Goal: Find specific page/section: Find specific page/section

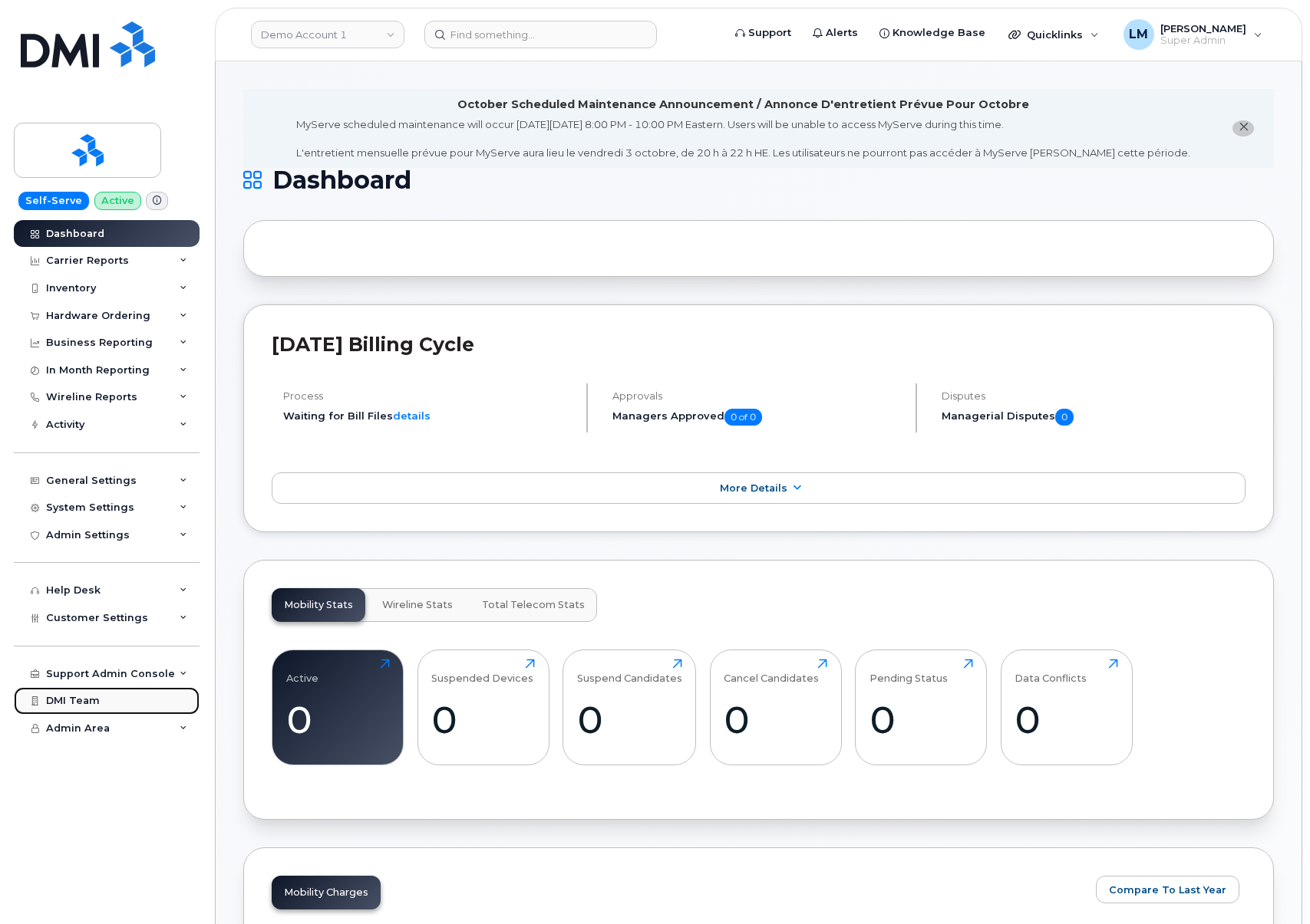
click at [94, 695] on div "DMI Team" at bounding box center [73, 701] width 53 height 12
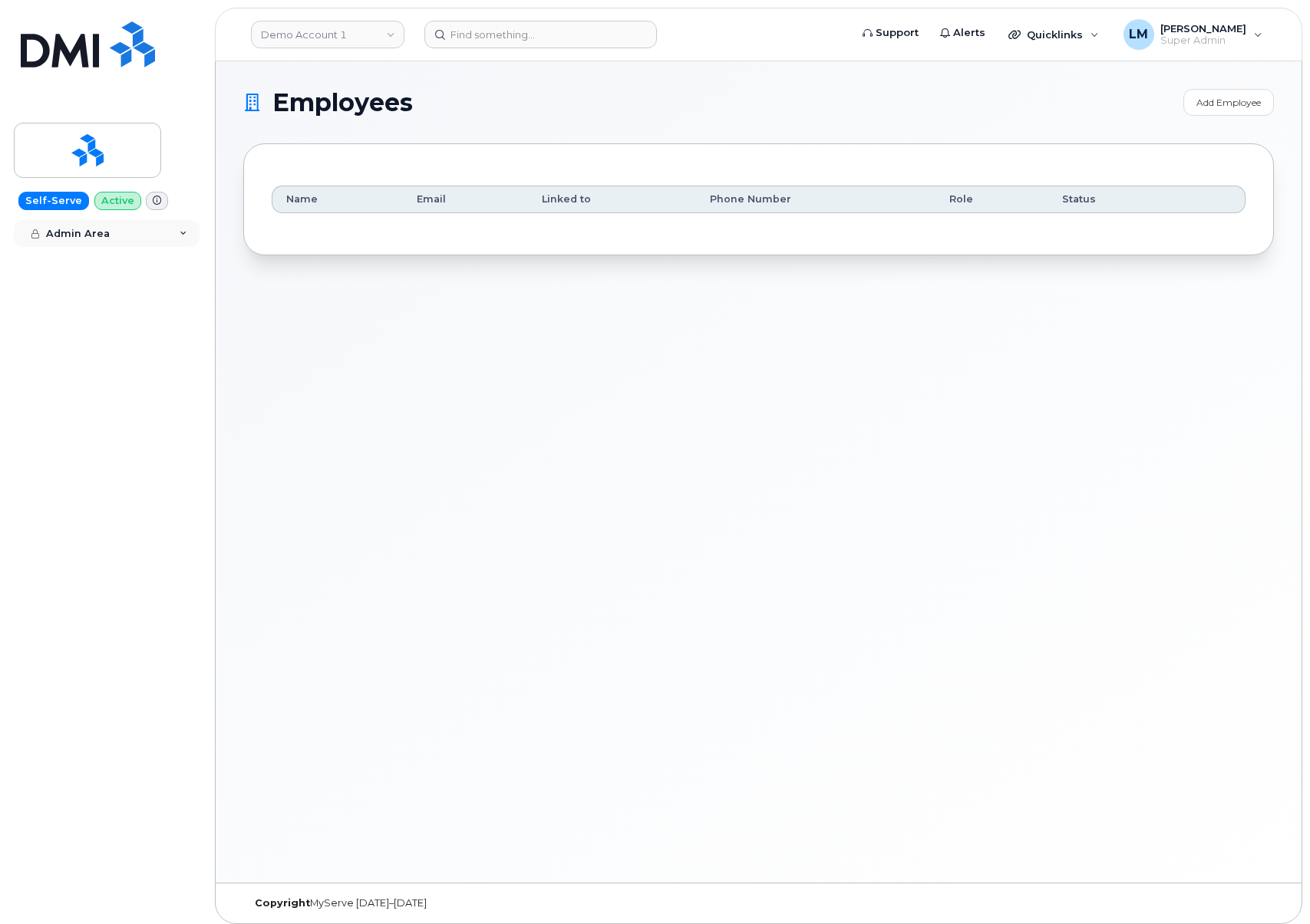
click at [118, 237] on div "Admin Area" at bounding box center [107, 234] width 185 height 28
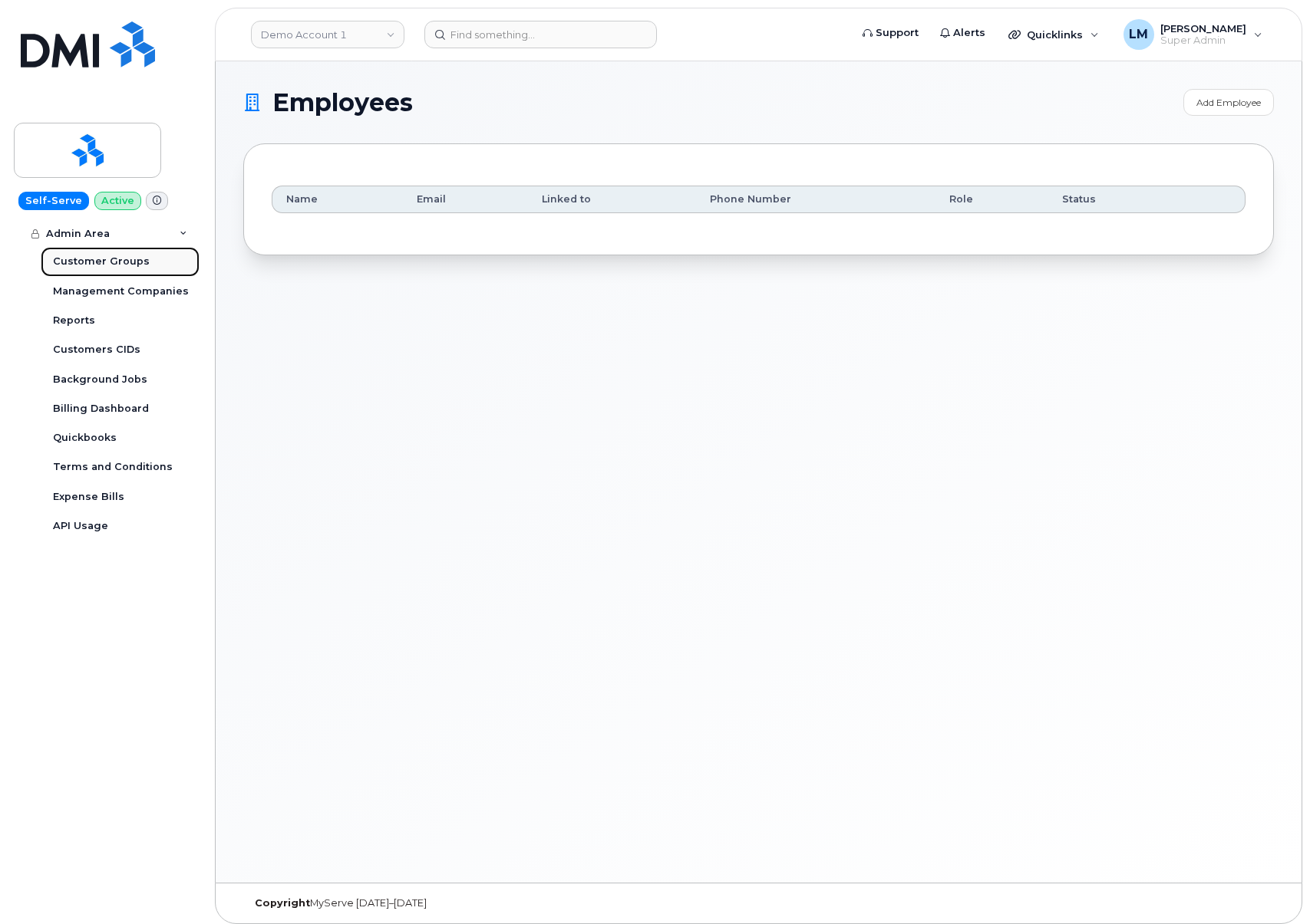
click at [123, 263] on div "Customer Groups" at bounding box center [100, 262] width 97 height 14
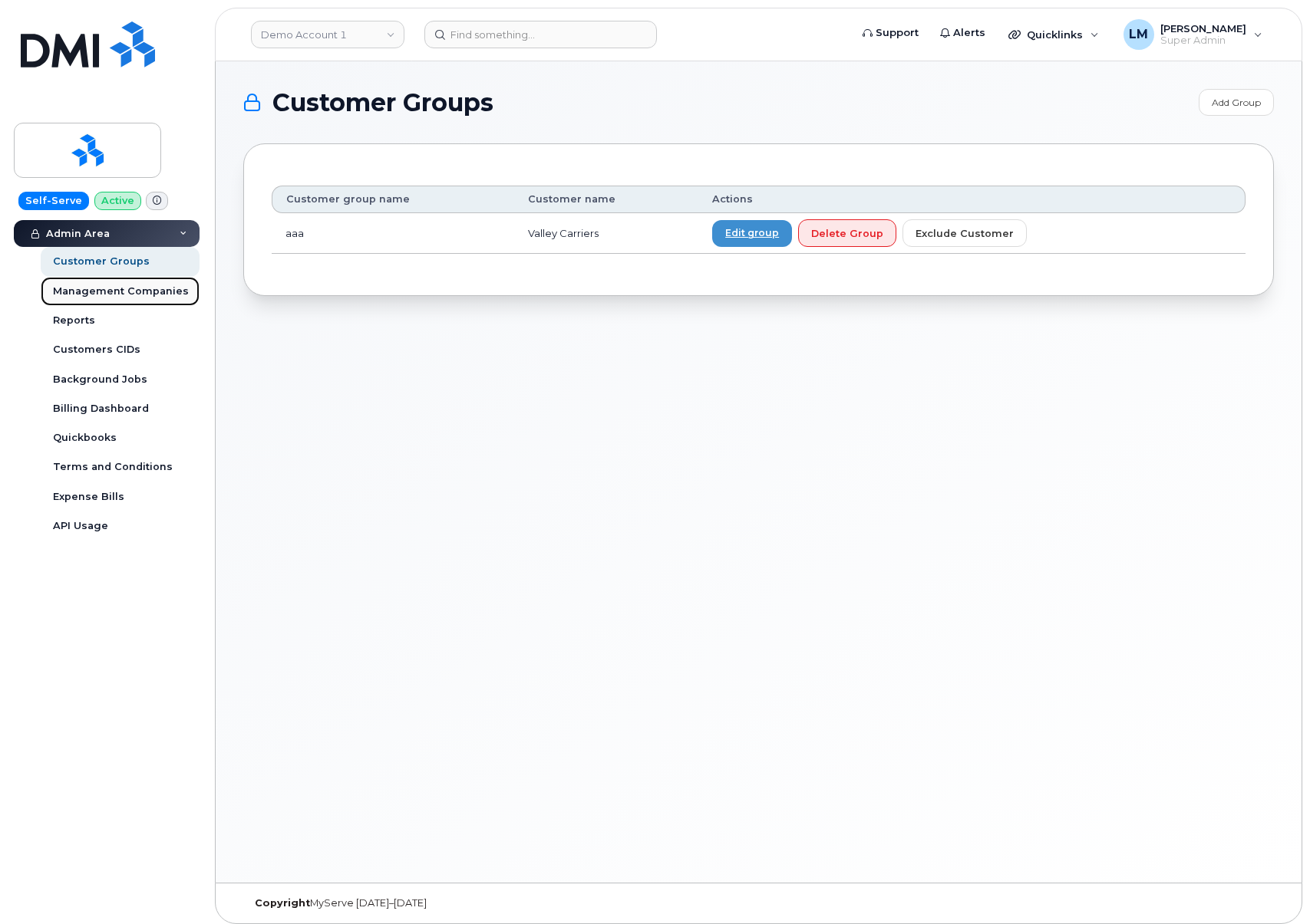
click at [143, 293] on span "Management Companies" at bounding box center [121, 290] width 136 height 12
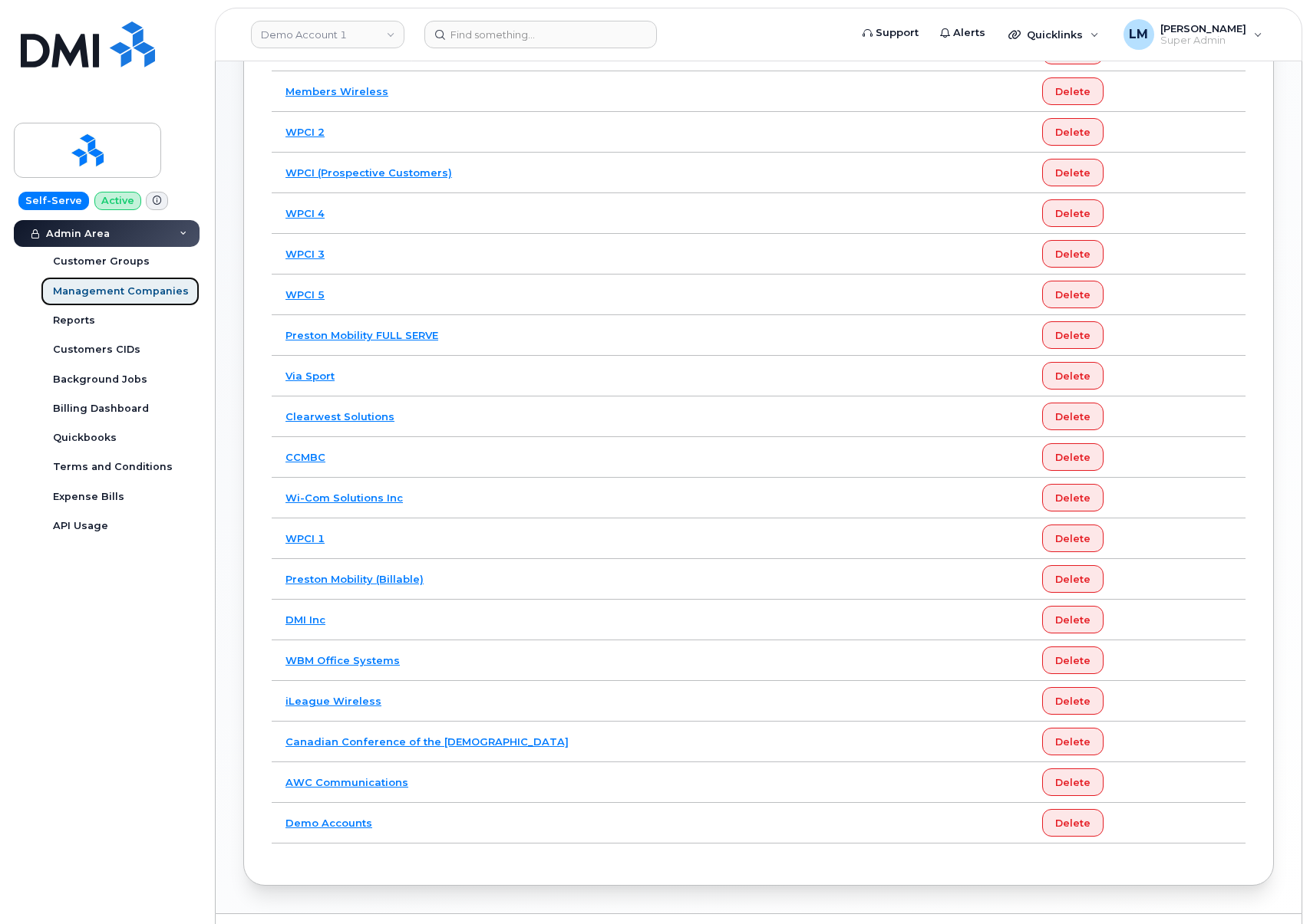
scroll to position [342, 0]
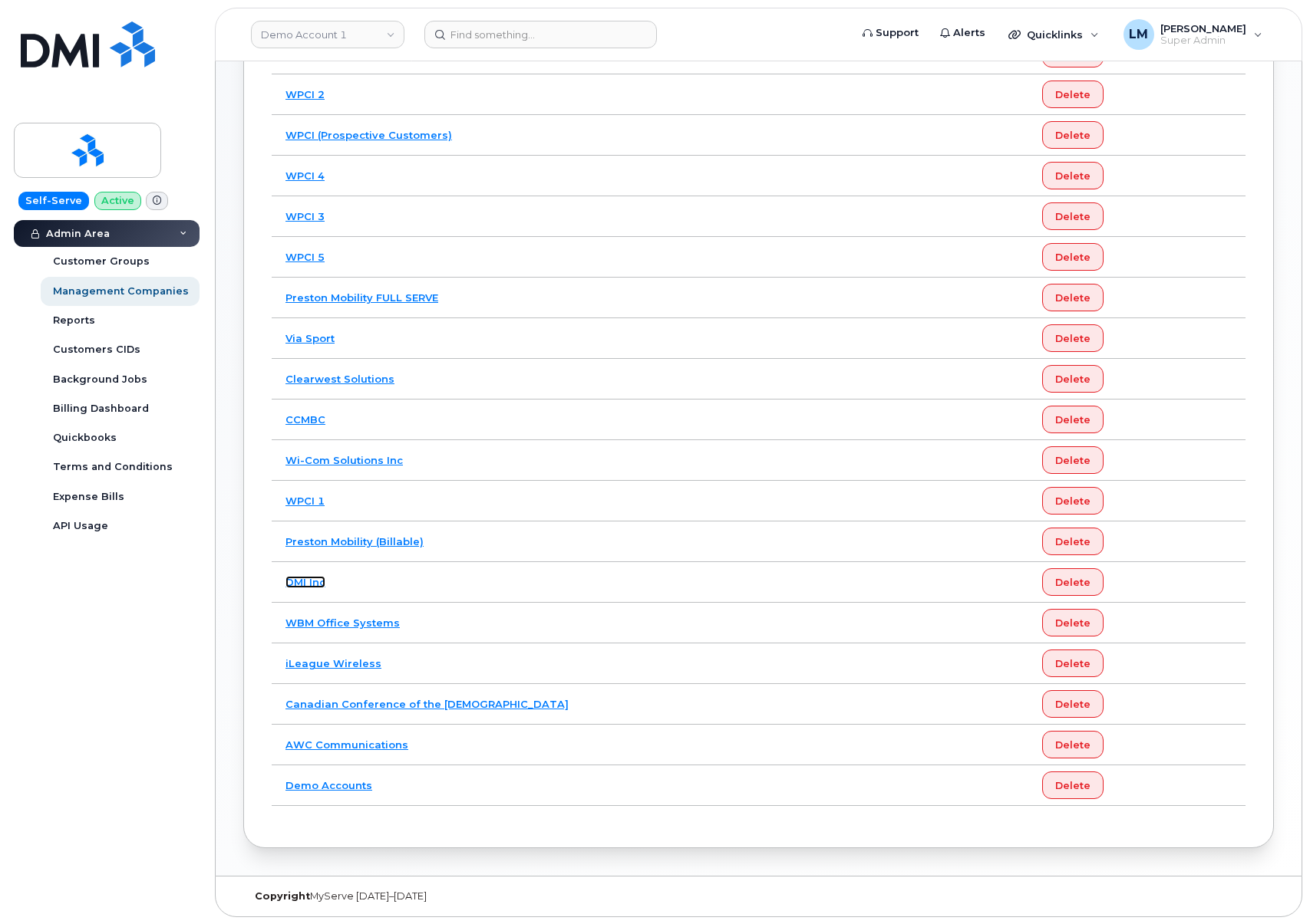
click at [315, 586] on link "DMI Inc" at bounding box center [305, 583] width 40 height 12
